Goal: Communication & Community: Share content

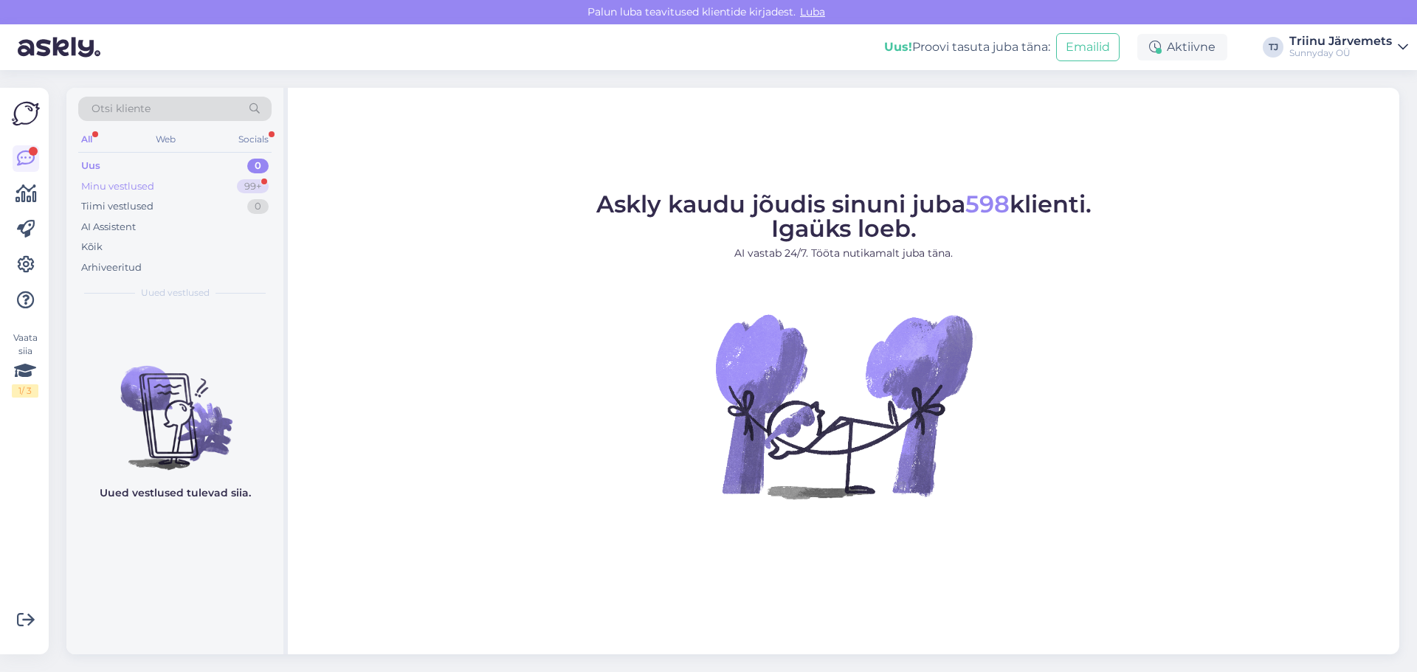
click at [92, 182] on div "Minu vestlused" at bounding box center [117, 186] width 73 height 15
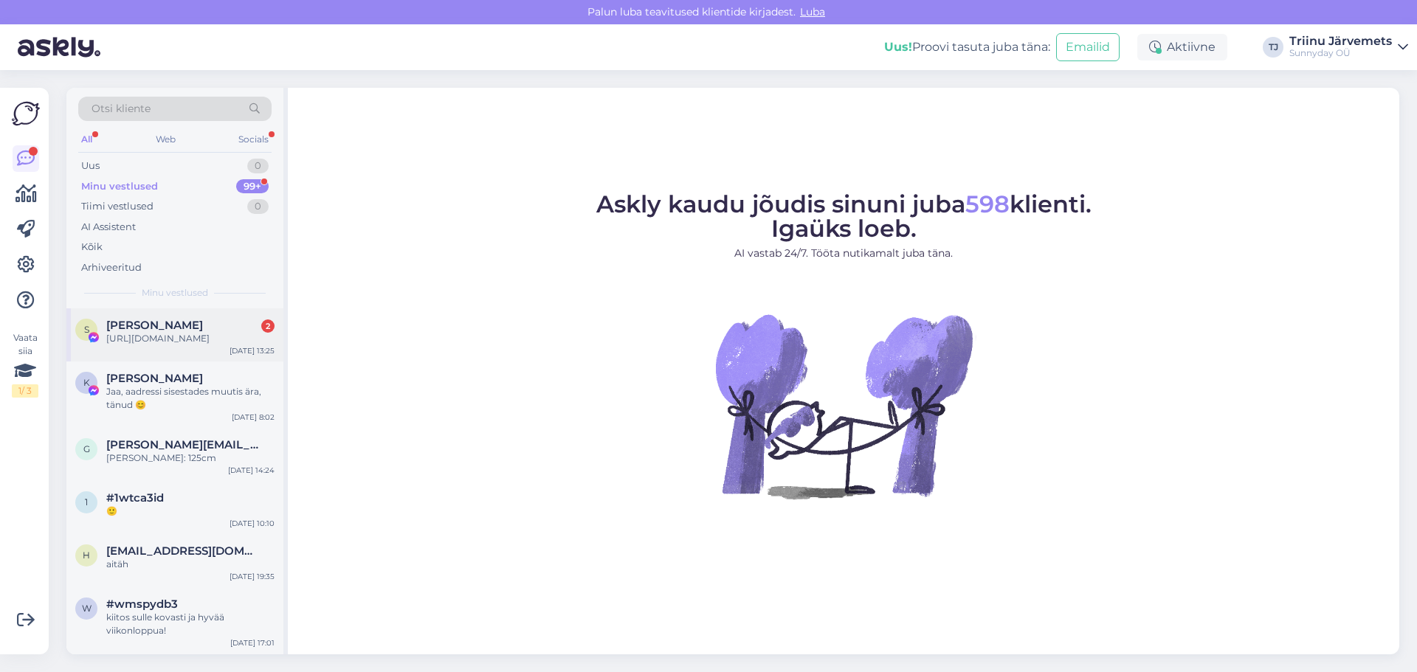
click at [154, 345] on div "[URL][DOMAIN_NAME]" at bounding box center [190, 338] width 168 height 13
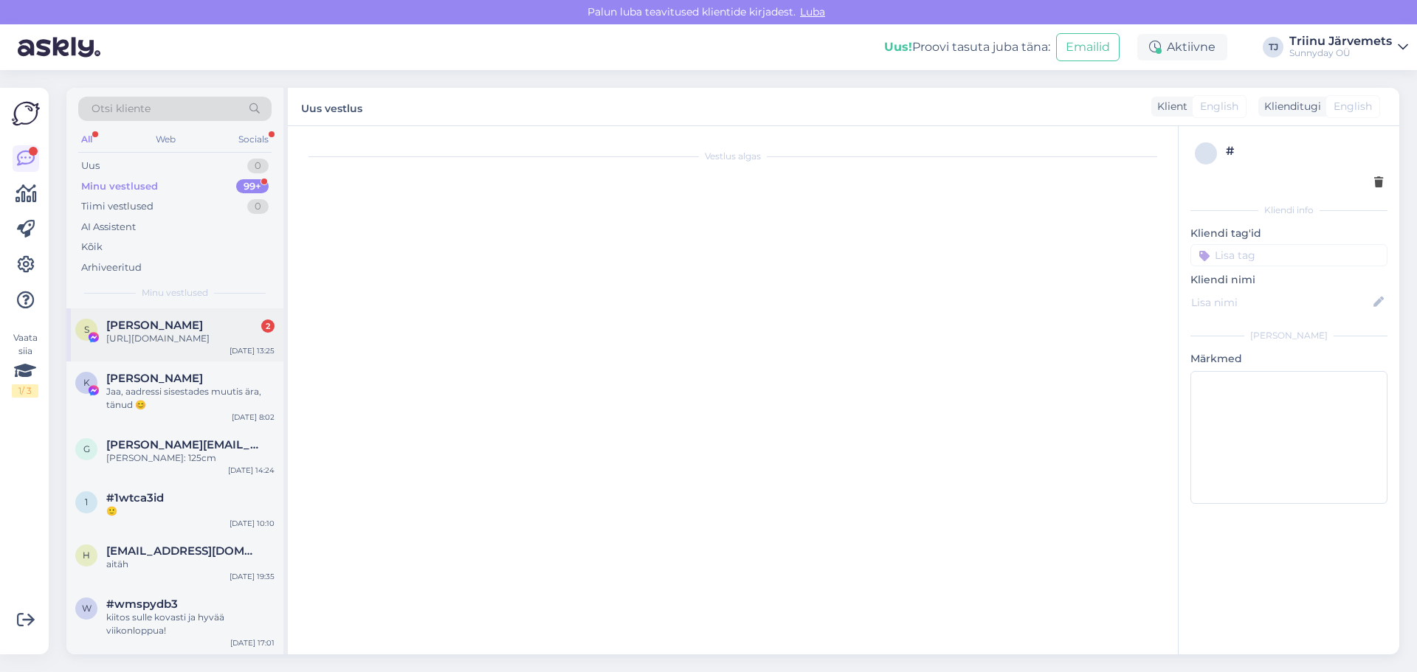
scroll to position [7213, 0]
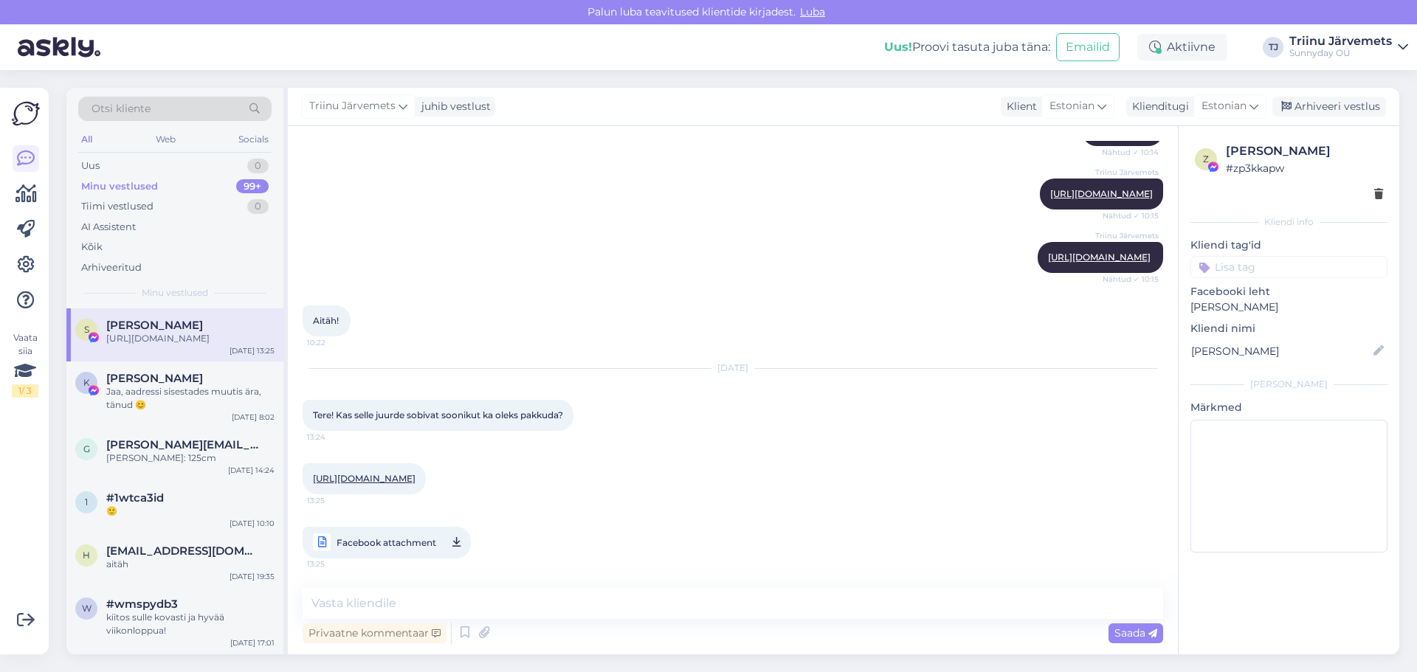
click at [416, 479] on link "[URL][DOMAIN_NAME]" at bounding box center [364, 478] width 103 height 11
click at [494, 605] on textarea at bounding box center [733, 603] width 861 height 31
paste textarea "[URL][DOMAIN_NAME]"
type textarea "terehttps://[DOMAIN_NAME][URL]"
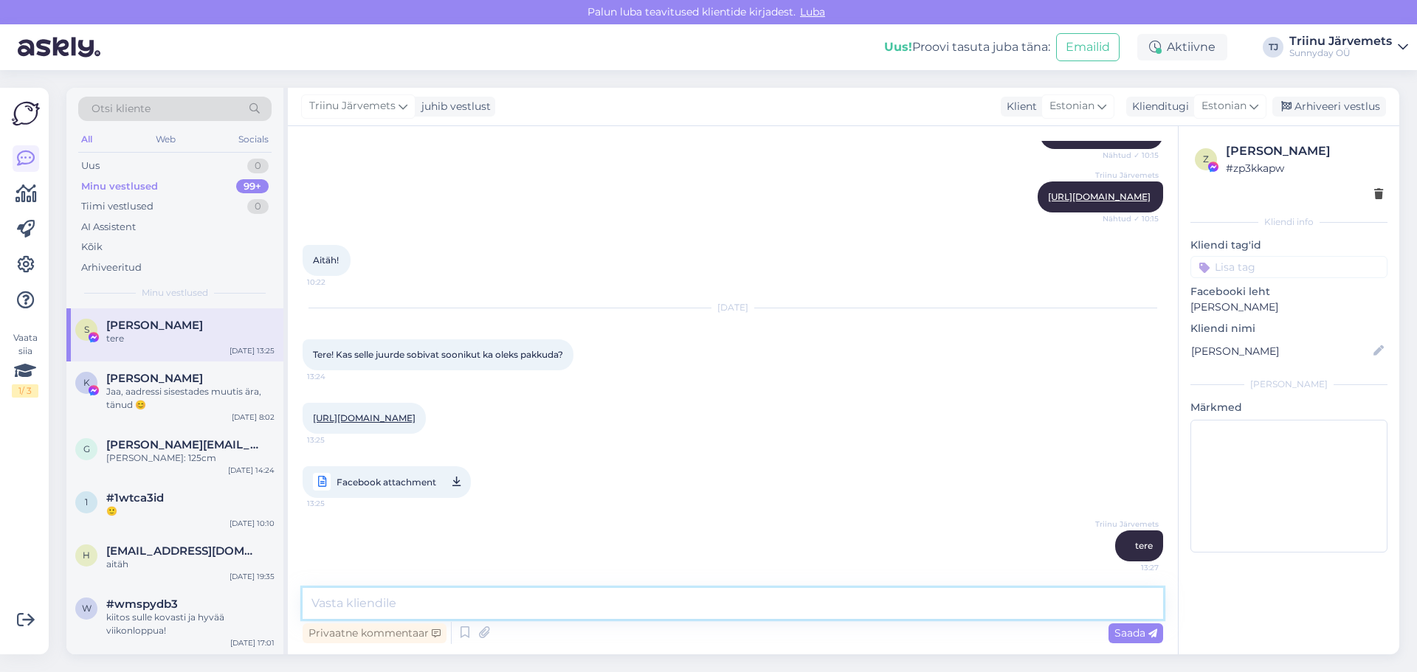
scroll to position [7276, 0]
click at [447, 610] on textarea at bounding box center [733, 603] width 861 height 31
paste textarea "[URL][DOMAIN_NAME]"
type textarea "[URL][DOMAIN_NAME]"
click at [1122, 635] on span "Saada" at bounding box center [1136, 633] width 43 height 13
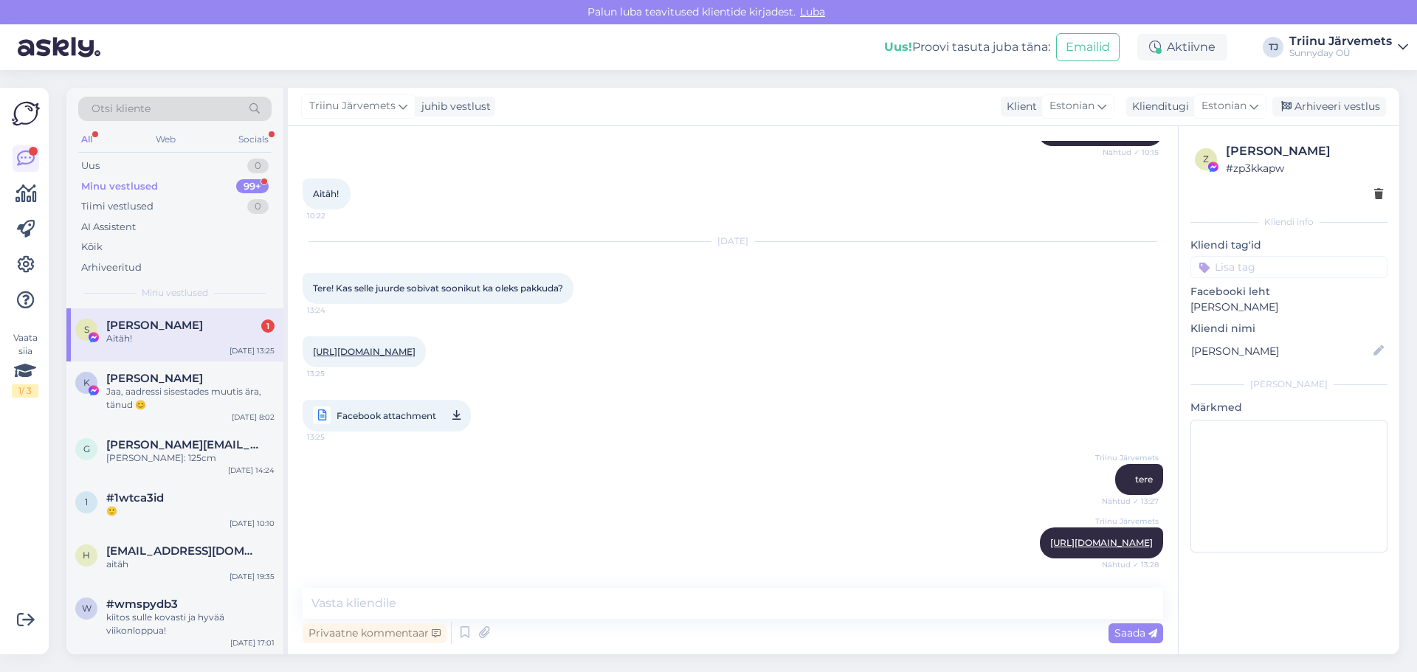
scroll to position [7403, 0]
